Goal: Task Accomplishment & Management: Use online tool/utility

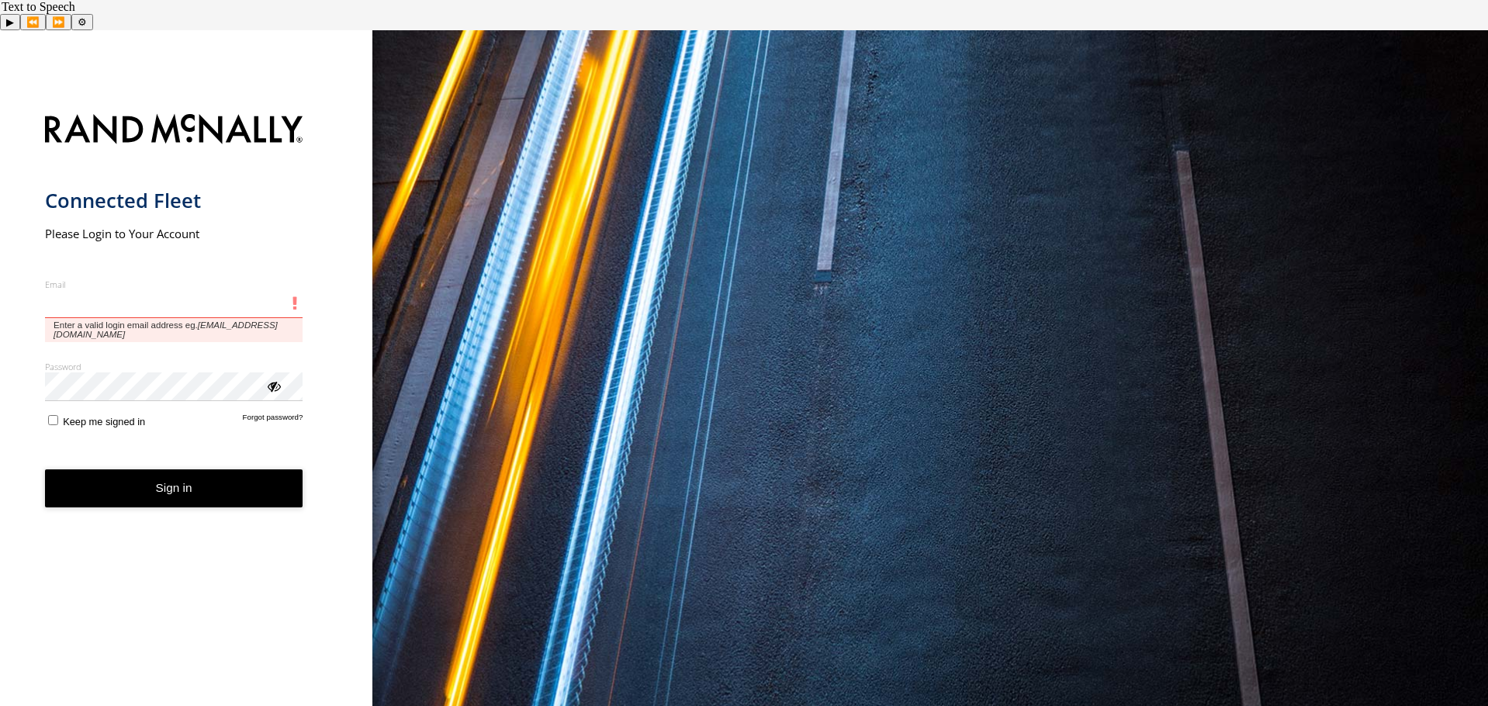
type input "**********"
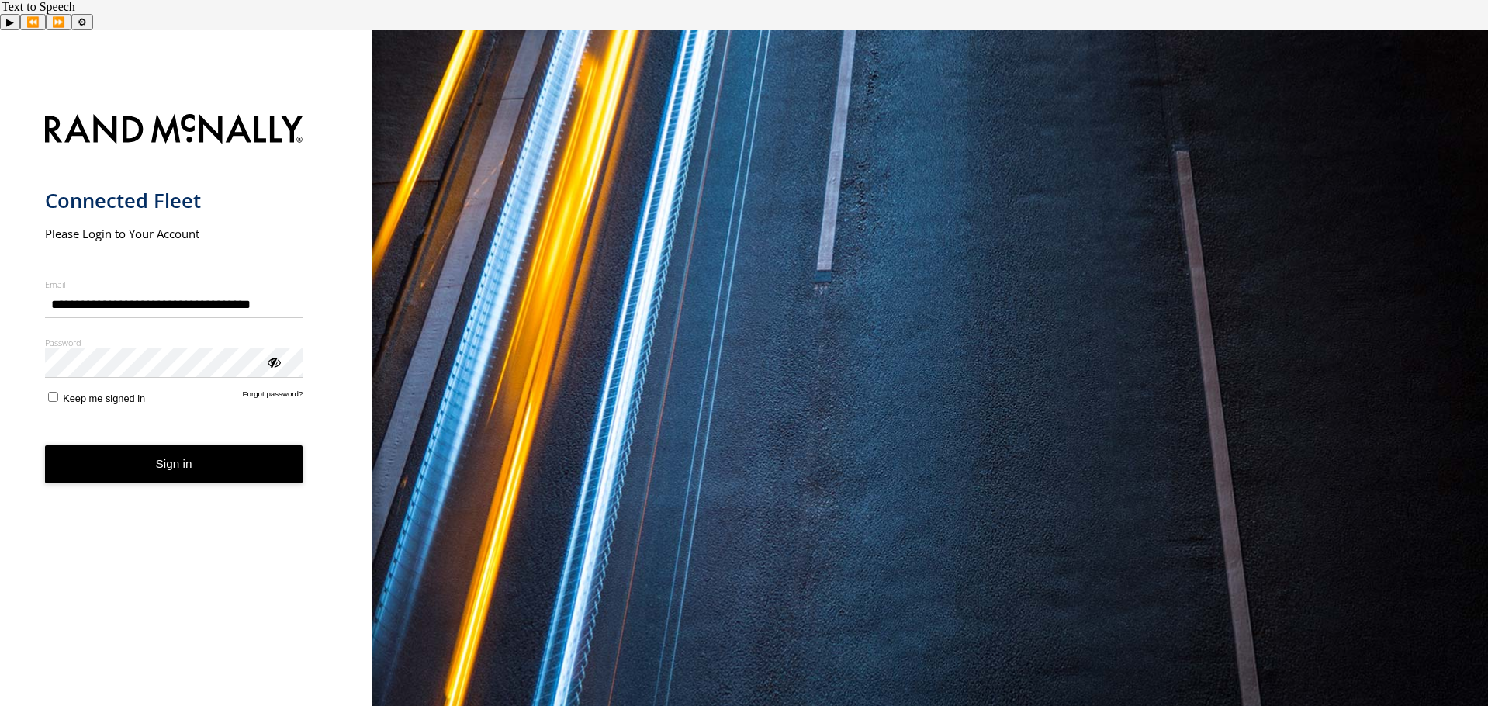
click at [192, 458] on form "**********" at bounding box center [186, 409] width 283 height 608
click at [185, 445] on button "Sign in" at bounding box center [174, 464] width 258 height 38
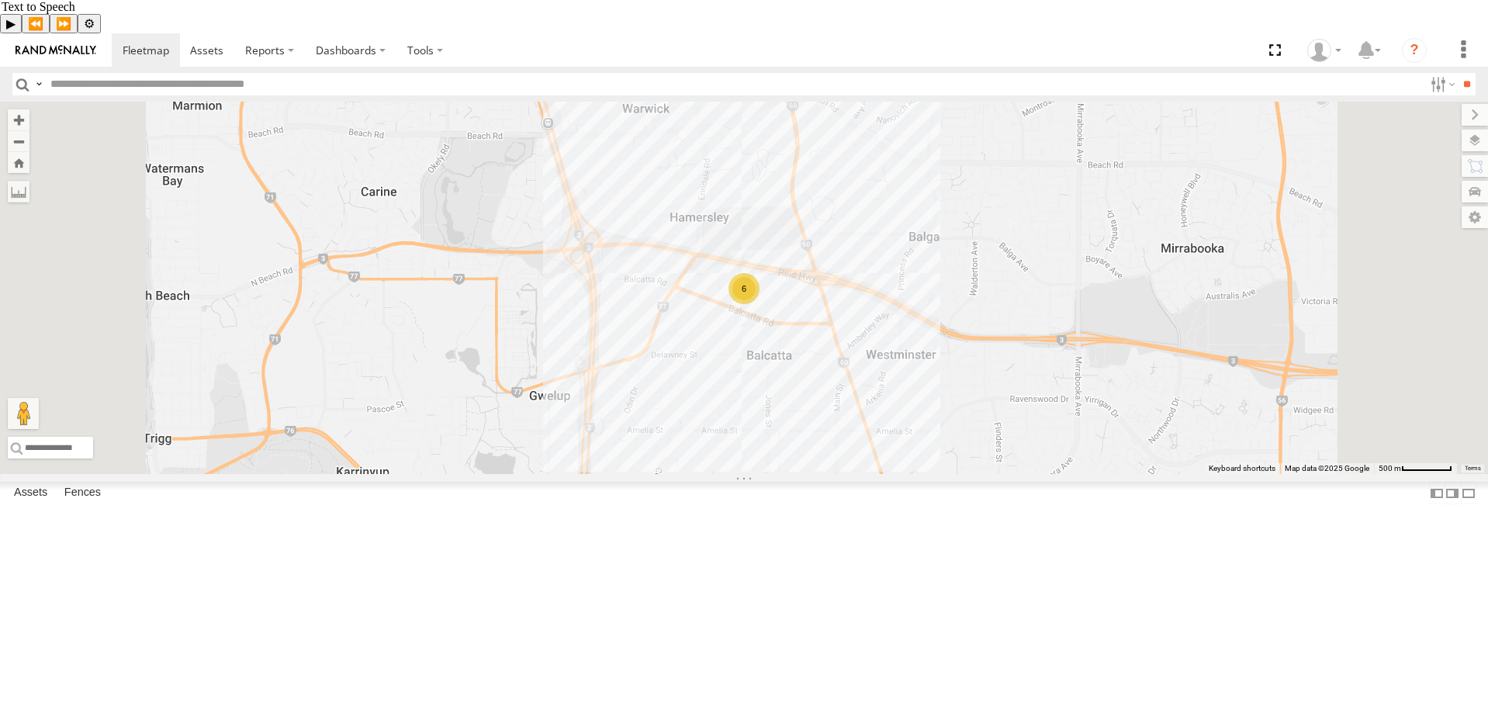
click at [759, 304] on div "6" at bounding box center [743, 288] width 31 height 31
